Goal: Task Accomplishment & Management: Use online tool/utility

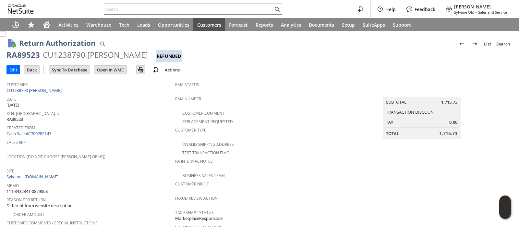
click at [237, 6] on input "text" at bounding box center [188, 9] width 169 height 8
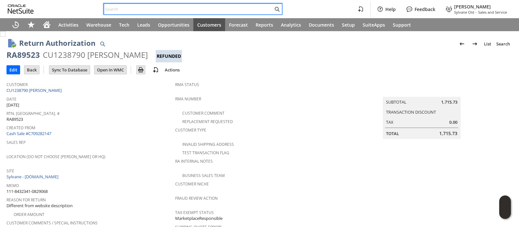
paste input "114-3185722-2961827"
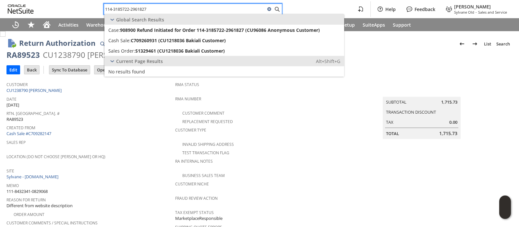
type input "114-3185722-2961827"
click at [195, 40] on span "C709260931 (CU1218036 Bakiali Customer)" at bounding box center [178, 40] width 95 height 6
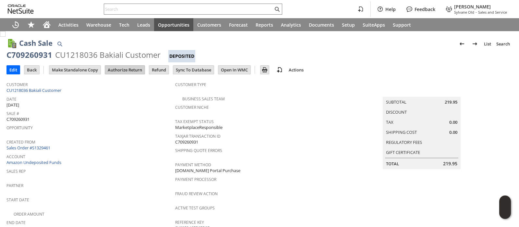
click at [121, 67] on input "Authorize Return" at bounding box center [125, 69] width 40 height 8
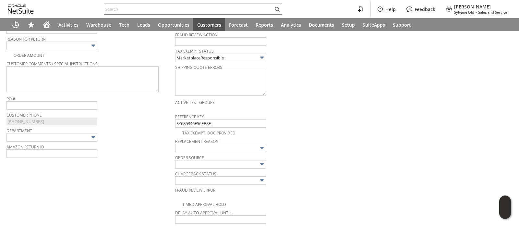
scroll to position [158, 0]
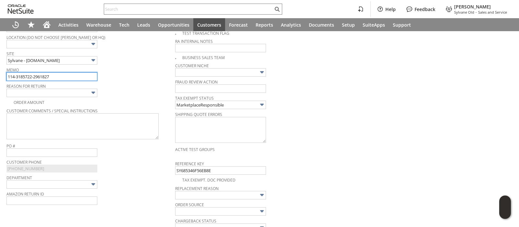
click at [71, 75] on input "114-3185722-2961827" at bounding box center [51, 76] width 91 height 8
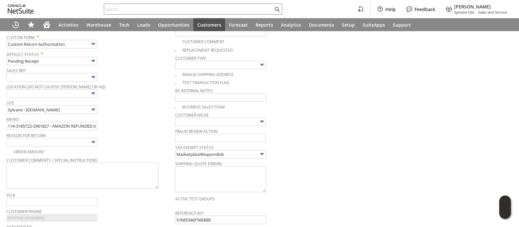
scroll to position [122, 0]
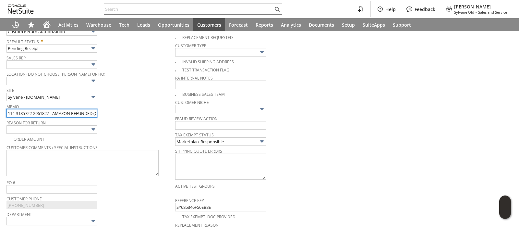
click at [85, 112] on input "114-3185722-2961827 - AMAZON REFUNDED (ORDER DATE" at bounding box center [51, 113] width 91 height 8
paste input "6/19/2025"
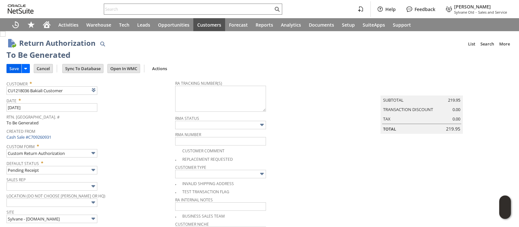
type input "114-3185722-2961827 - AMAZON REFUNDED (ORDER DATE [DATE])"
click at [10, 67] on input "Save" at bounding box center [14, 68] width 15 height 8
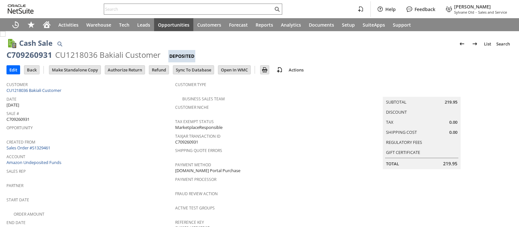
click at [19, 104] on span "[DATE]" at bounding box center [12, 105] width 13 height 6
click at [19, 104] on span "6/19/2025" at bounding box center [12, 105] width 13 height 6
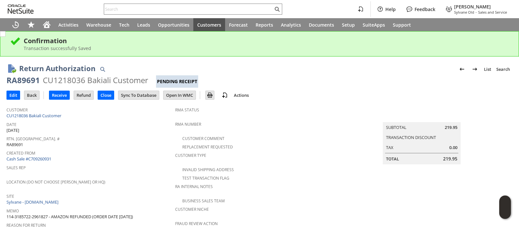
click at [76, 83] on div "CU1218036 Bakiali Customer" at bounding box center [95, 80] width 105 height 10
copy div "CU1218036"
click at [78, 82] on div "CU1218036 Bakiali Customer" at bounding box center [95, 80] width 105 height 10
